Goal: Check status

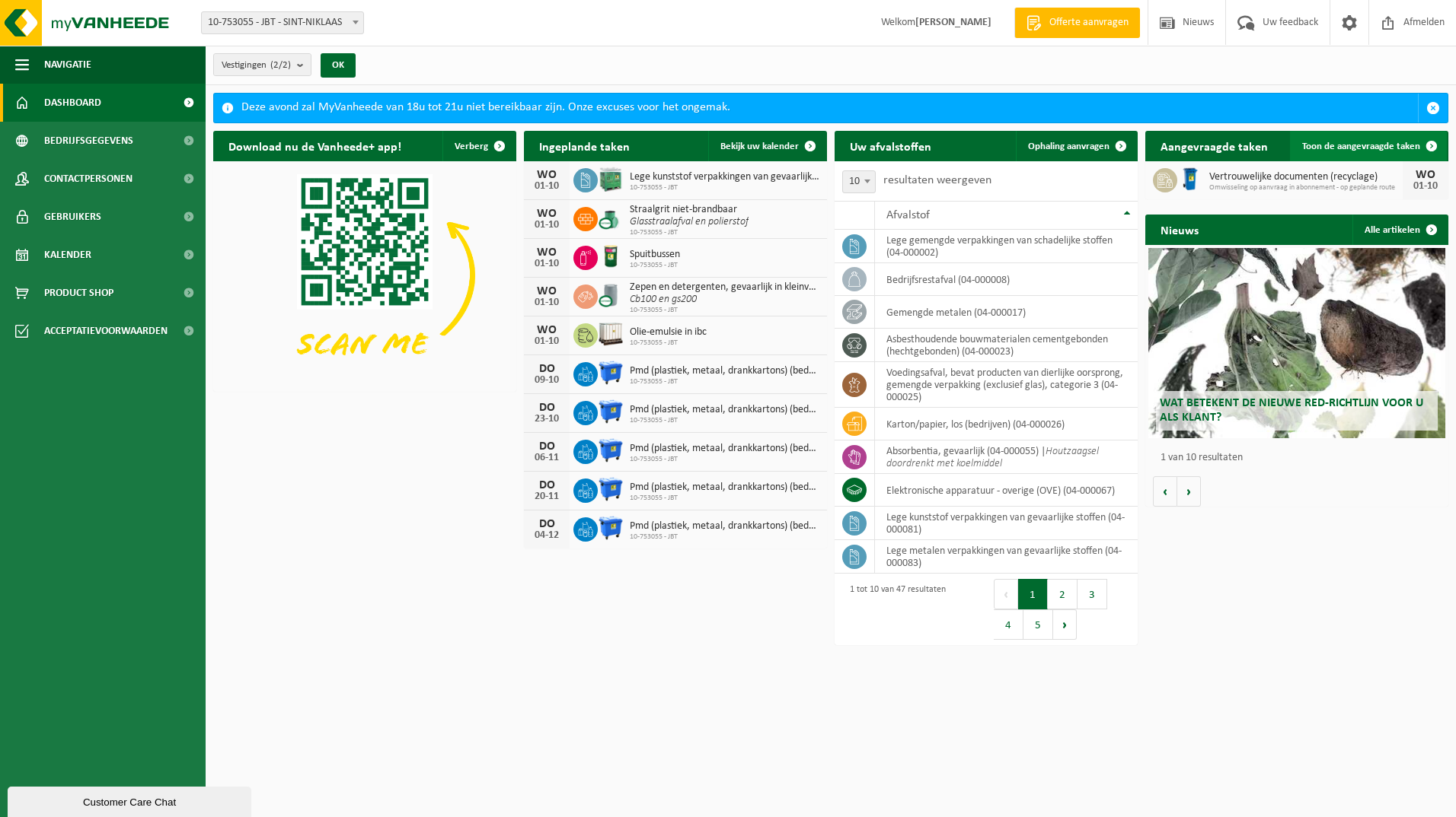
click at [1330, 152] on link "Toon de aangevraagde taken" at bounding box center [1367, 146] width 157 height 30
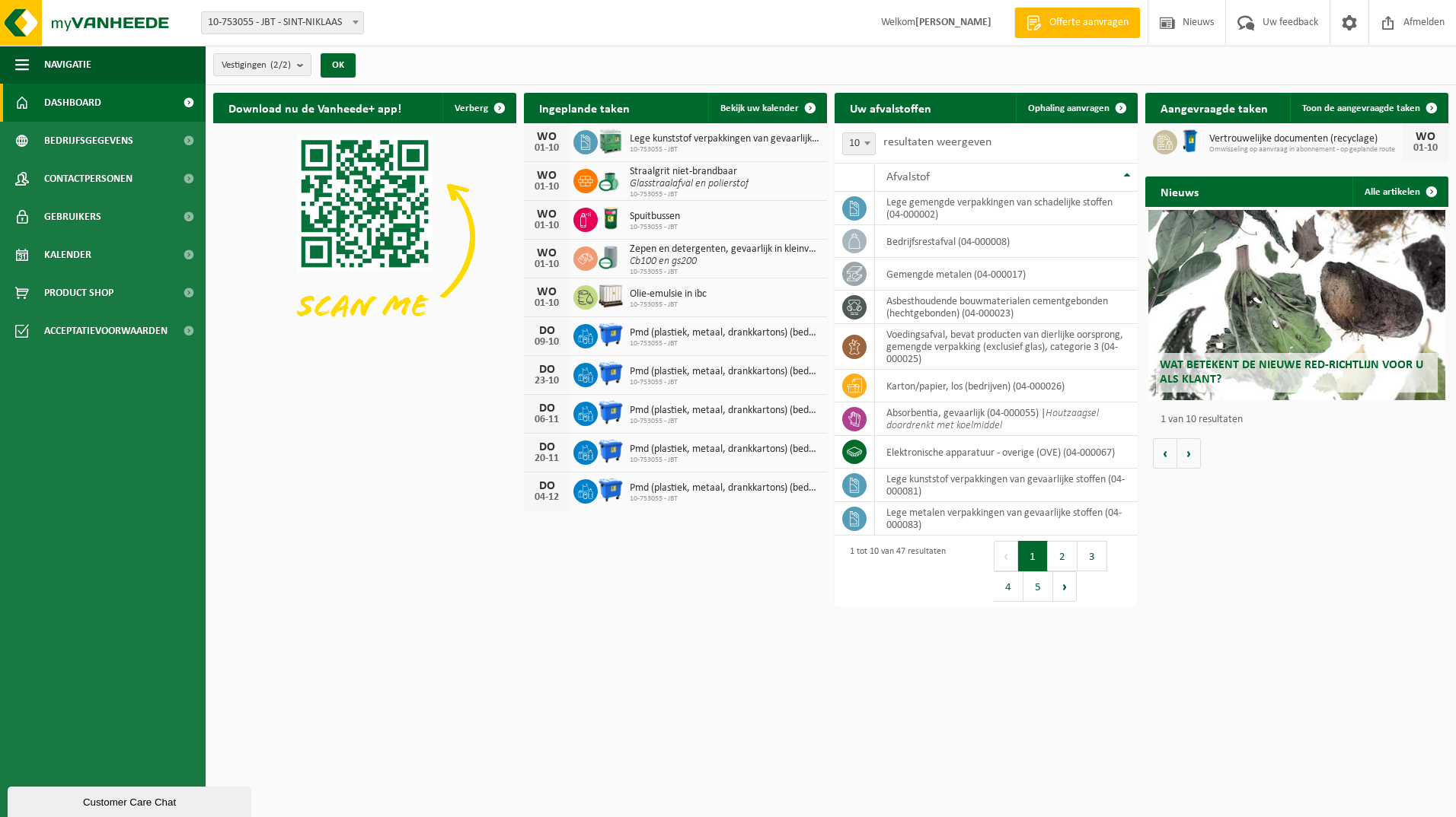
click at [1203, 109] on h2 "Aangevraagde taken" at bounding box center [1214, 108] width 138 height 29
